Goal: Use online tool/utility: Utilize a website feature to perform a specific function

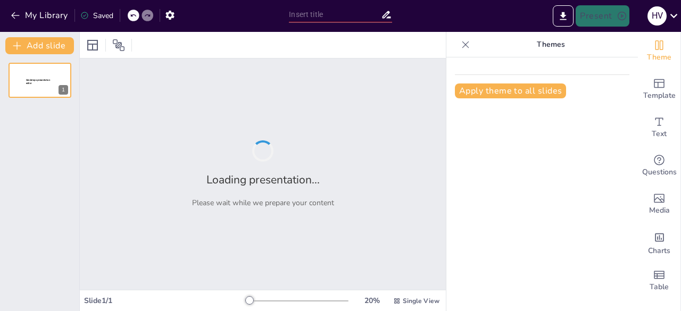
type input "Imported COMPARATIVAS [PERSON_NAME].pptx"
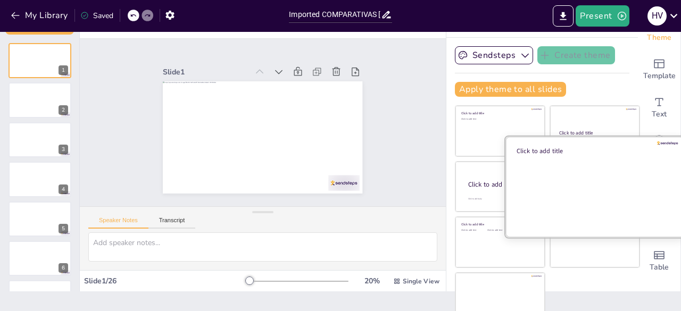
scroll to position [30, 0]
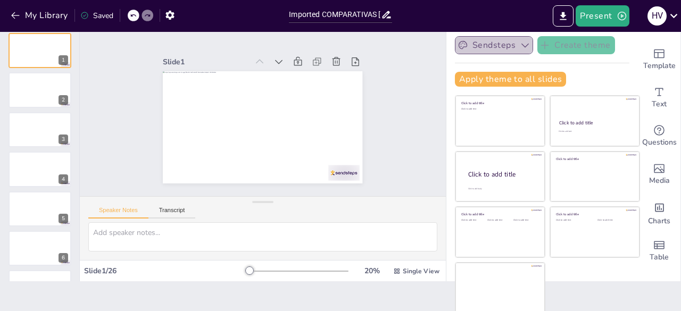
click at [501, 39] on button "Sendsteps" at bounding box center [494, 45] width 78 height 18
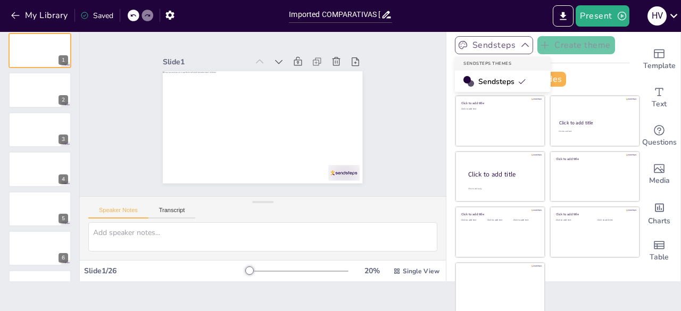
click at [501, 39] on button "Sendsteps" at bounding box center [494, 45] width 78 height 18
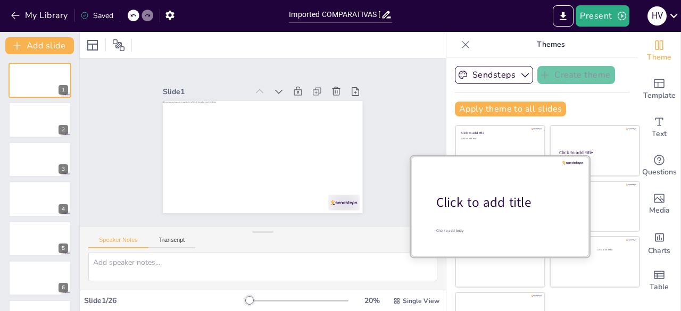
scroll to position [0, 0]
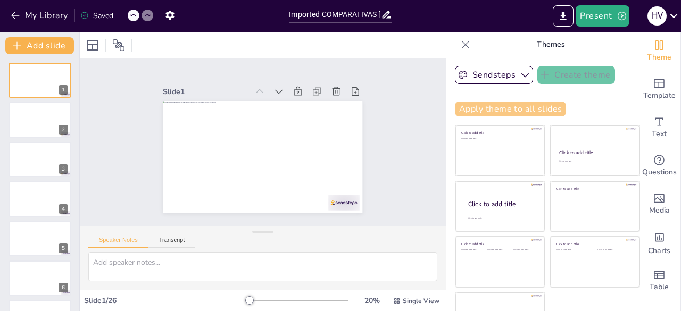
click at [495, 113] on button "Apply theme to all slides" at bounding box center [510, 109] width 111 height 15
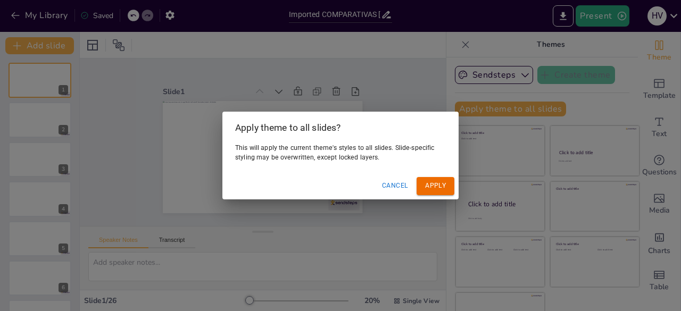
click at [431, 184] on button "Apply" at bounding box center [436, 186] width 38 height 18
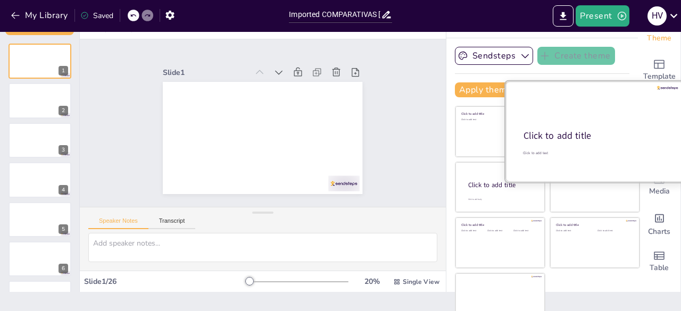
scroll to position [30, 0]
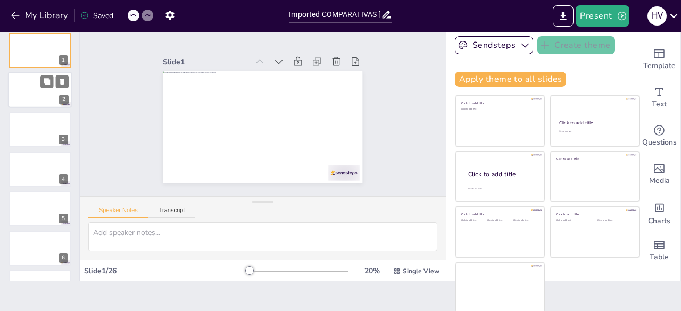
click at [15, 84] on div at bounding box center [40, 90] width 64 height 36
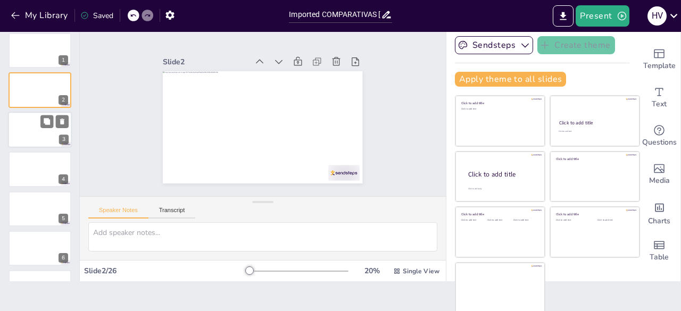
click at [24, 127] on div at bounding box center [40, 130] width 64 height 36
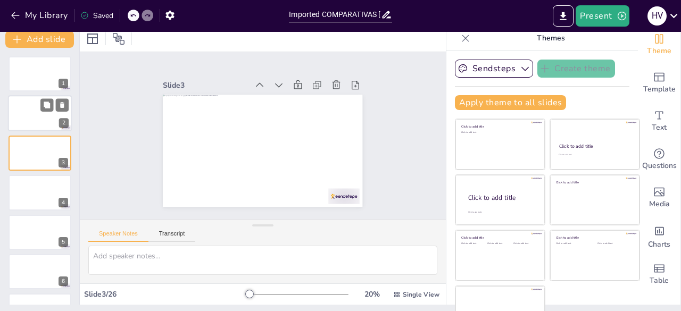
scroll to position [0, 0]
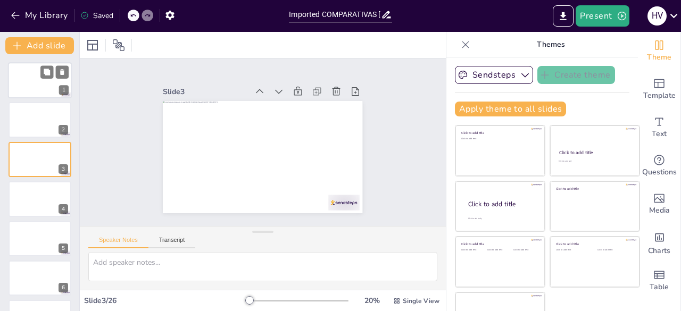
click at [29, 73] on div at bounding box center [40, 80] width 64 height 36
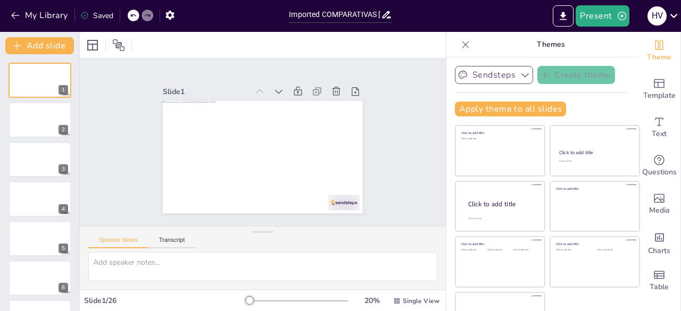
click at [494, 79] on button "Sendsteps" at bounding box center [494, 75] width 78 height 18
click at [506, 109] on button "Apply theme to all slides" at bounding box center [510, 109] width 111 height 15
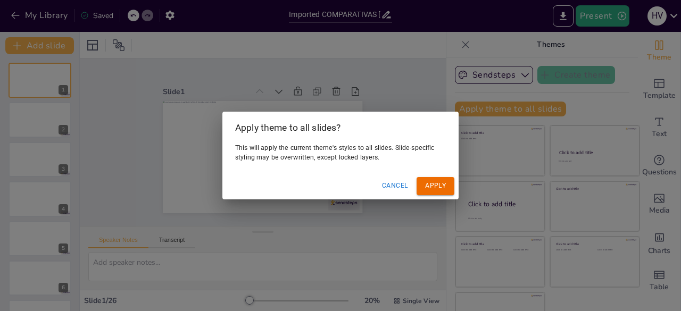
click at [401, 182] on button "Cancel" at bounding box center [395, 186] width 35 height 18
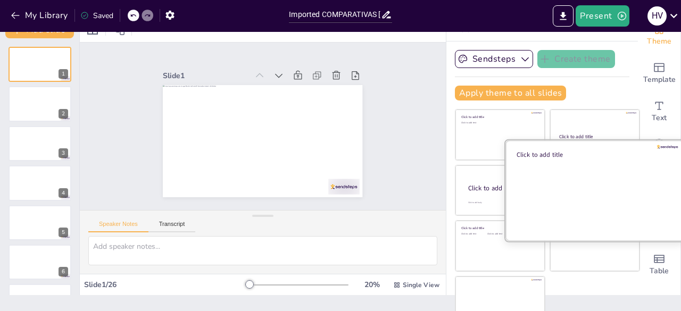
scroll to position [30, 0]
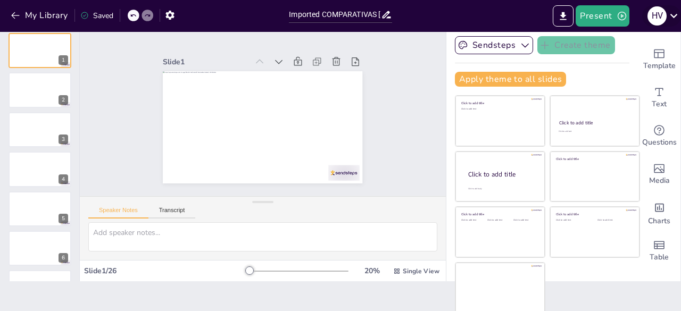
click at [673, 13] on icon at bounding box center [674, 16] width 14 height 14
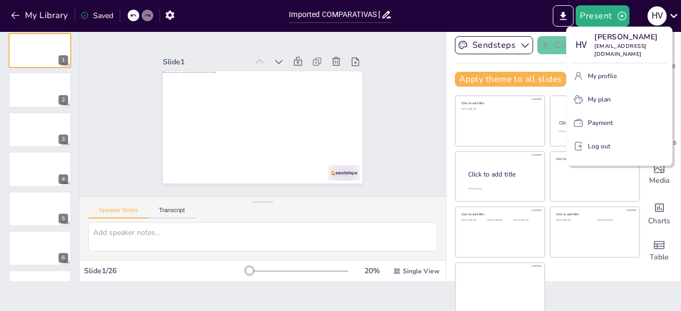
click at [673, 13] on div at bounding box center [340, 155] width 681 height 311
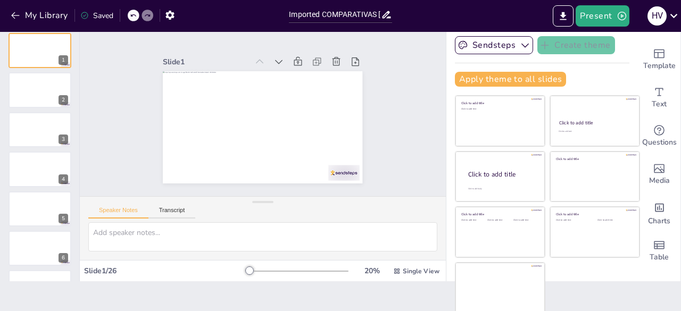
click at [388, 17] on icon at bounding box center [386, 14] width 11 height 11
click at [382, 13] on icon at bounding box center [386, 14] width 11 height 11
